Goal: Information Seeking & Learning: Learn about a topic

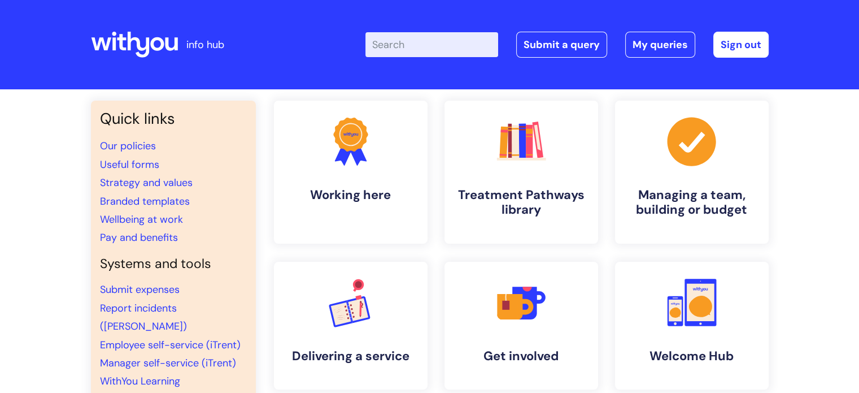
click at [409, 45] on input "Enter your search term here..." at bounding box center [432, 44] width 133 height 25
type input "leaving with you"
click button "Search" at bounding box center [0, 0] width 0 height 0
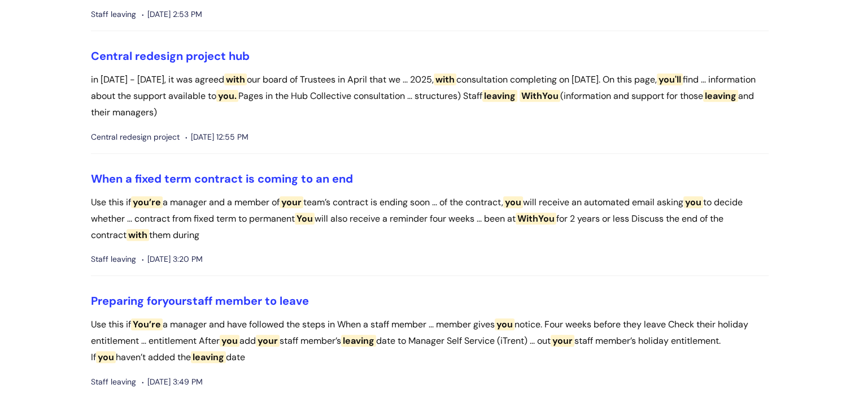
scroll to position [452, 0]
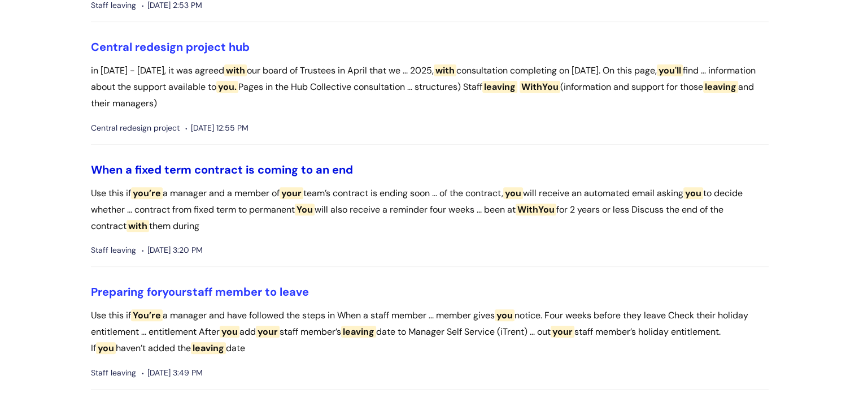
click at [279, 171] on link "When a fixed term contract is coming to an end" at bounding box center [222, 169] width 262 height 15
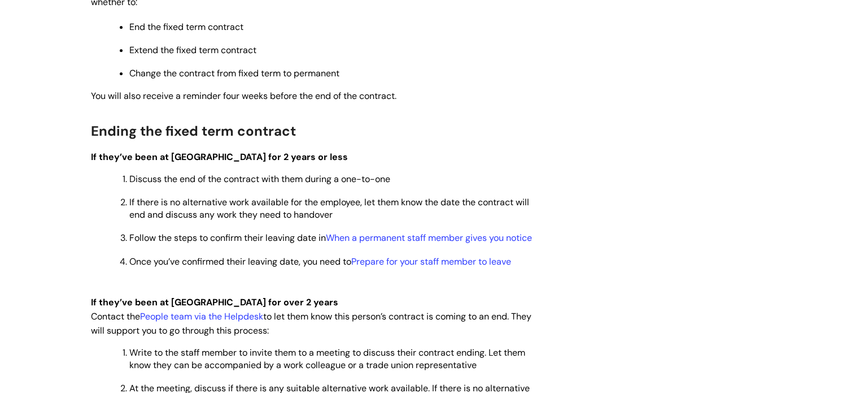
scroll to position [396, 0]
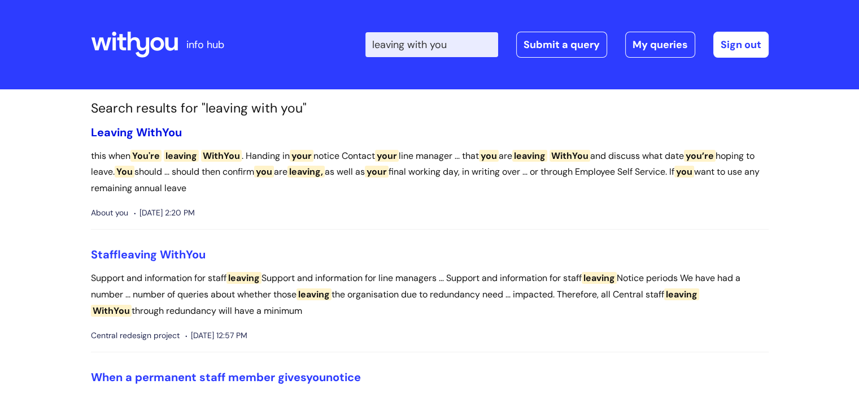
click at [153, 129] on span "WithYou" at bounding box center [159, 132] width 46 height 15
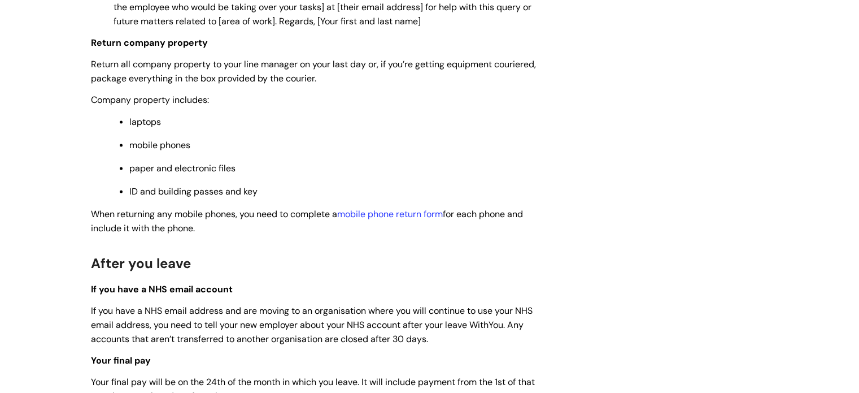
scroll to position [2486, 0]
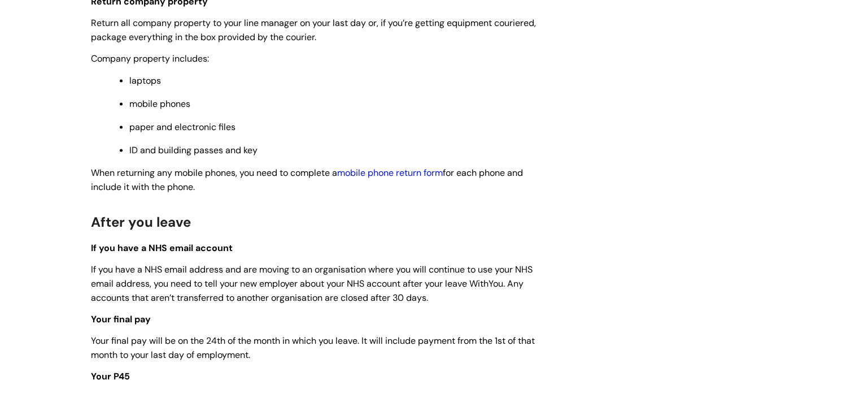
click at [419, 179] on link "mobile phone return form" at bounding box center [390, 173] width 106 height 12
